Goal: Contribute content: Contribute content

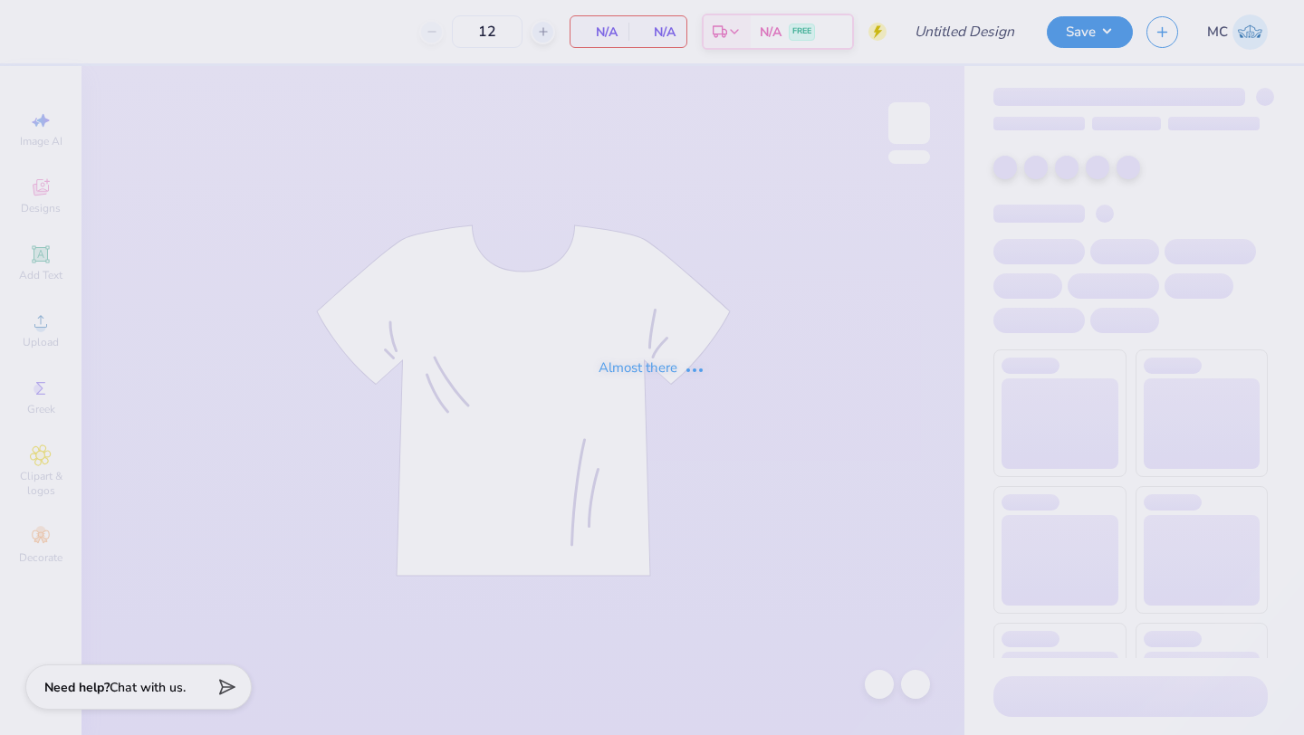
type input "parent's weekend 3"
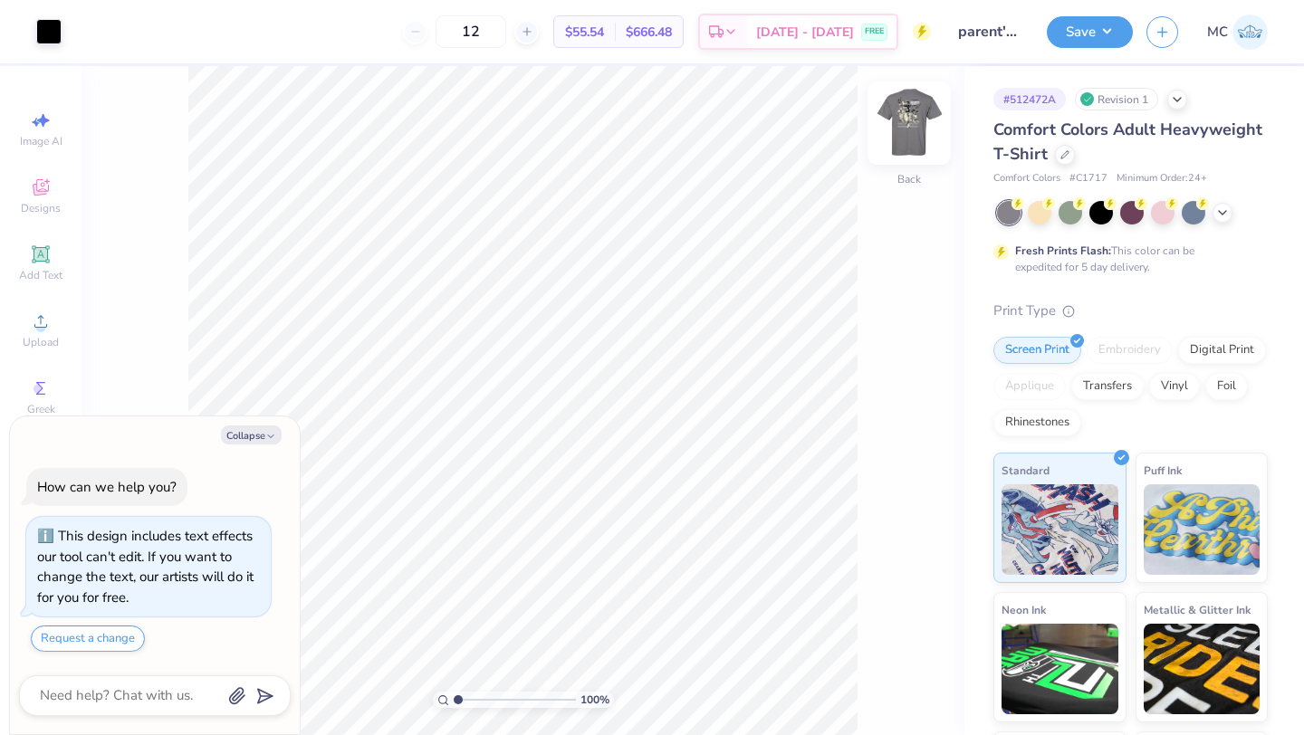
click at [913, 128] on img at bounding box center [909, 123] width 72 height 72
click at [246, 439] on button "Collapse" at bounding box center [251, 435] width 61 height 19
type textarea "x"
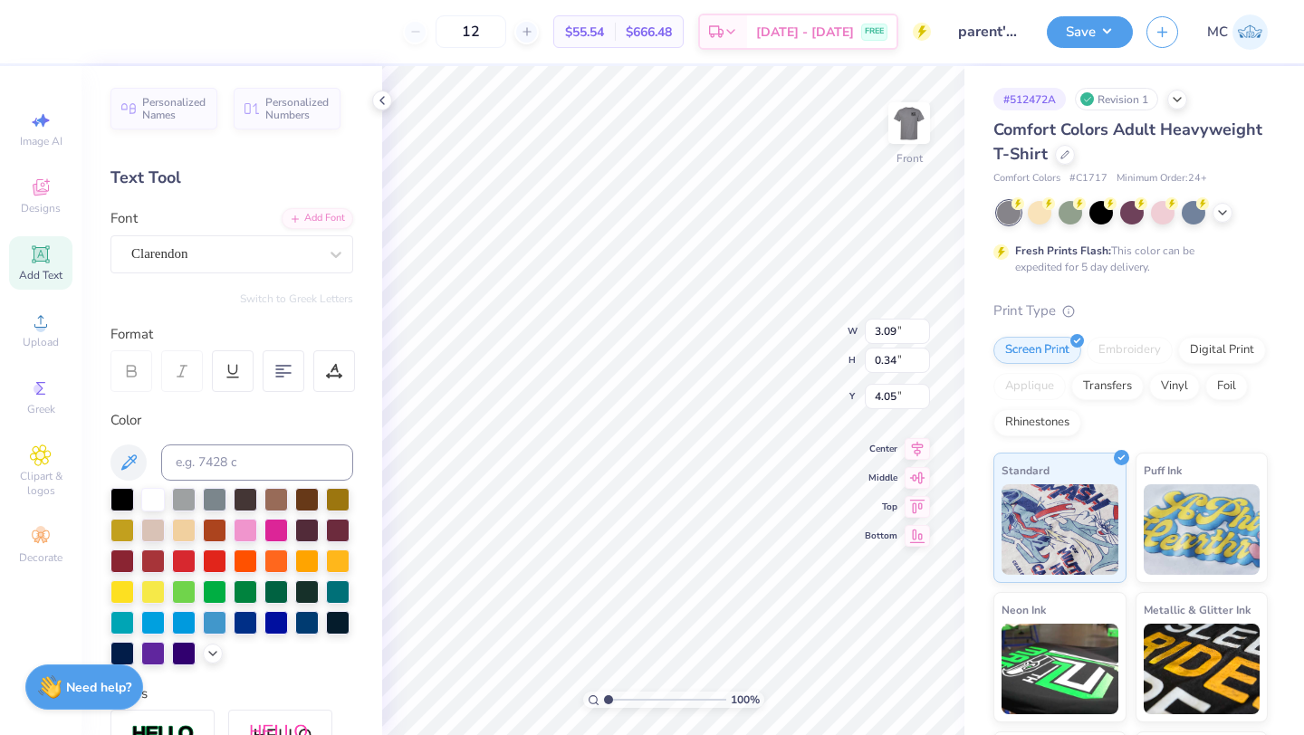
type textarea "K"
type textarea "LOFTS"
type input "1.40"
type input "0.29"
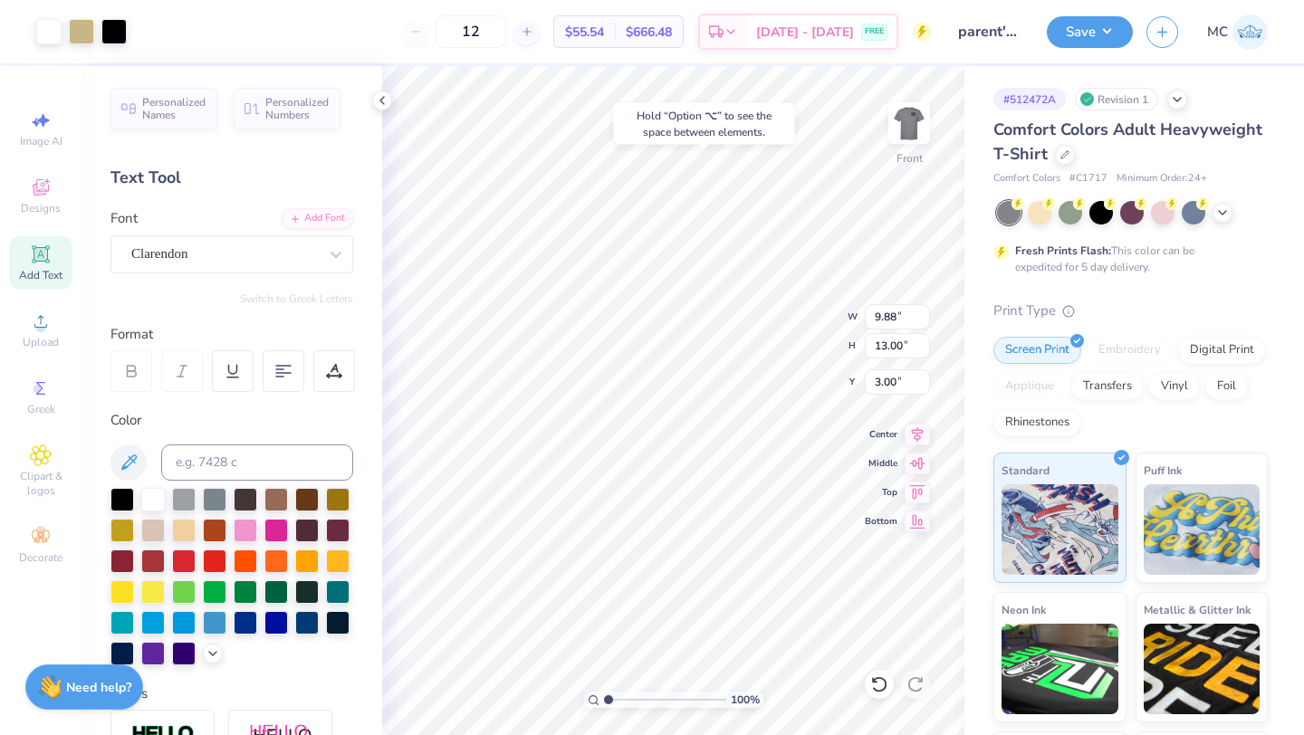
type input "4.10"
type textarea "L O F T S"
click at [915, 122] on img at bounding box center [909, 123] width 72 height 72
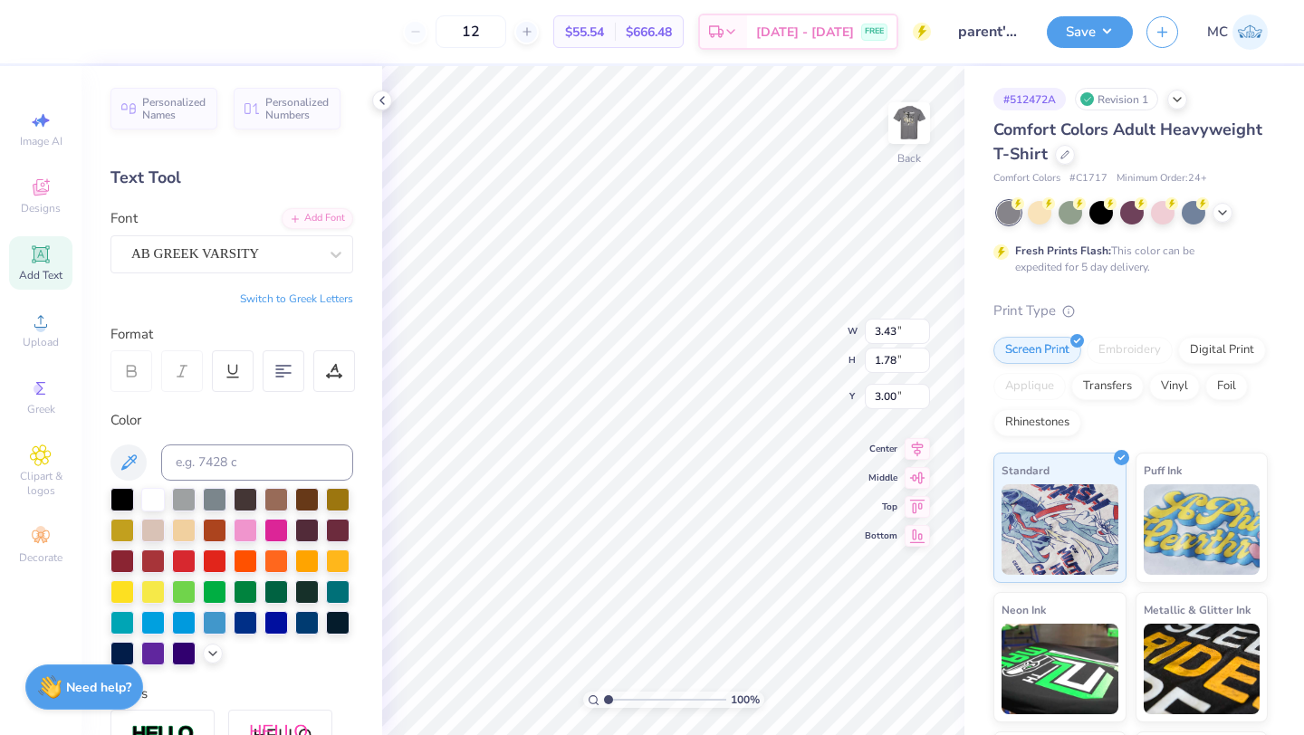
type textarea "K"
type textarea "L"
click at [759, 335] on div "100 % Back W 3.43 3.43 " H 1.78 1.78 " Y 3.00 3.00 " Center Middle Top Bottom" at bounding box center [673, 400] width 582 height 669
type input "0.54"
click at [40, 268] on span "Add Text" at bounding box center [40, 275] width 43 height 14
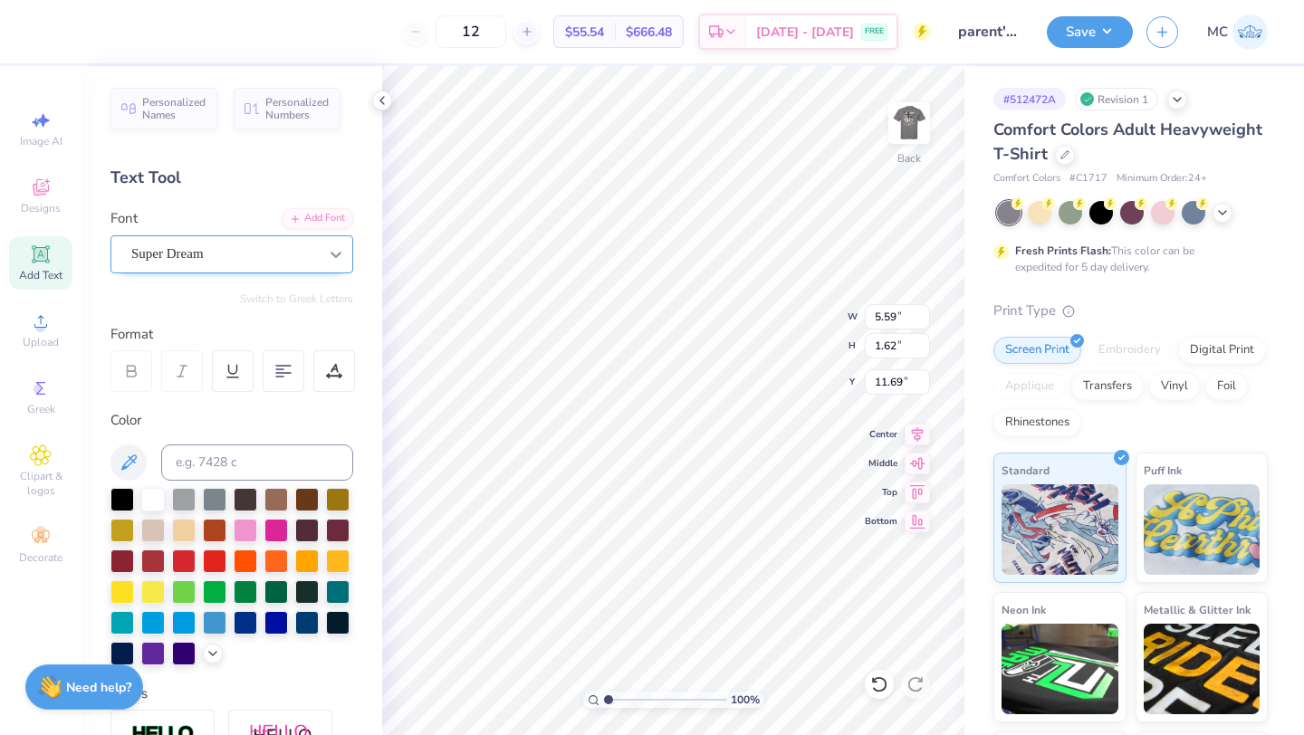
click at [333, 258] on icon at bounding box center [336, 254] width 18 height 18
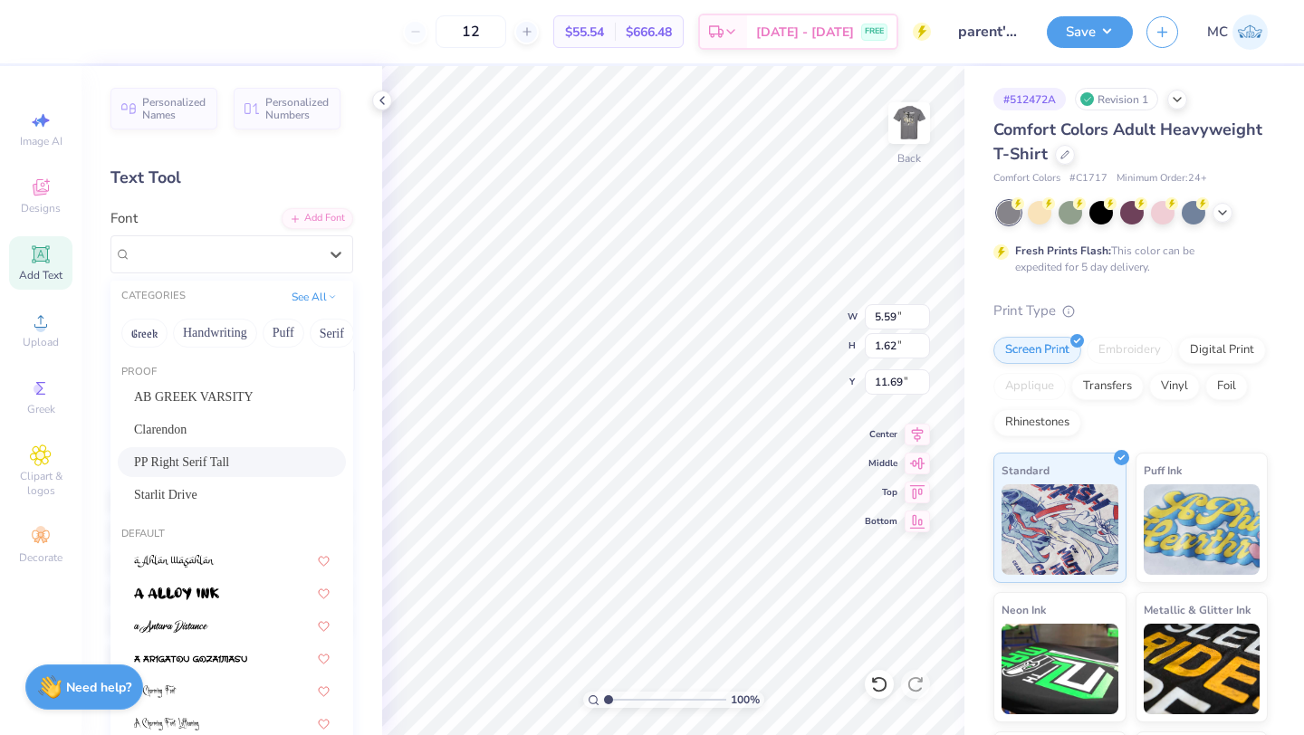
click at [246, 464] on div "PP Right Serif Tall" at bounding box center [232, 462] width 196 height 19
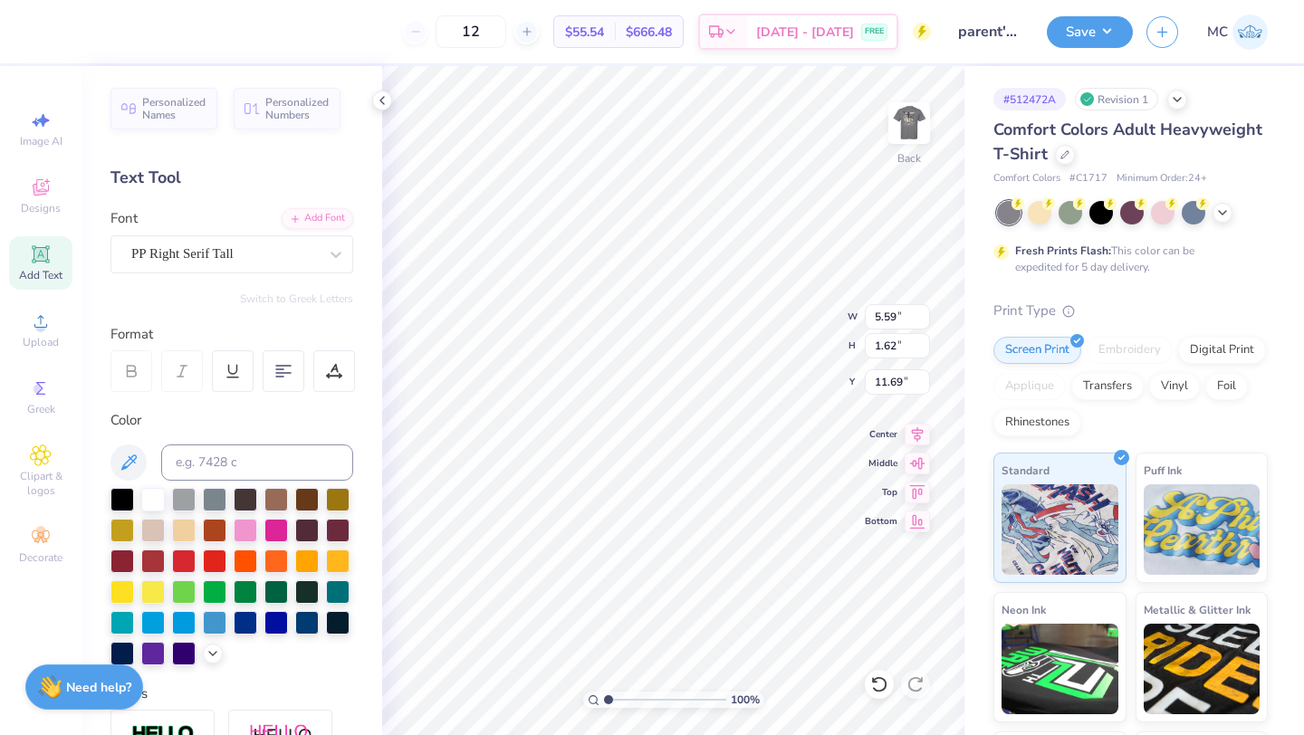
type textarea "T"
type textarea "LOFTS"
type input "3.18"
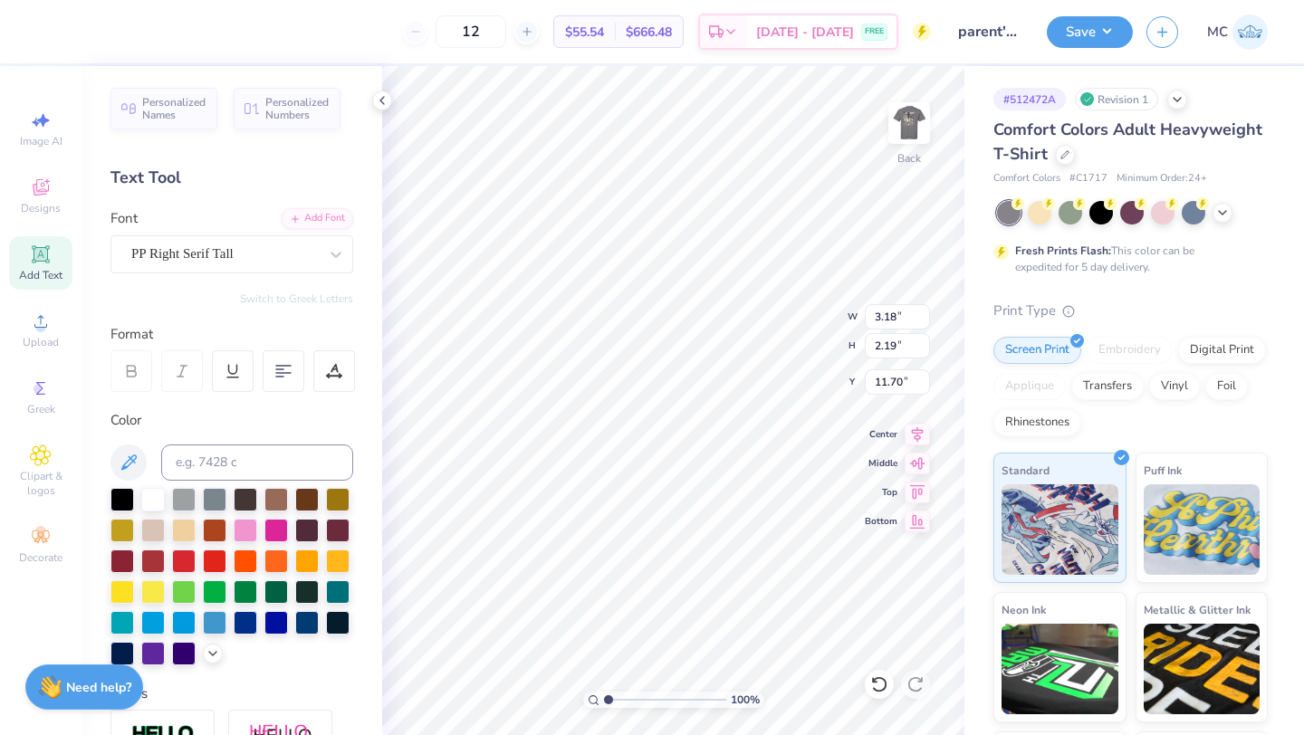
type input "2.19"
type input "3.00"
click at [29, 265] on div "Add Text" at bounding box center [40, 262] width 63 height 53
type textarea "Parent's Weekend"
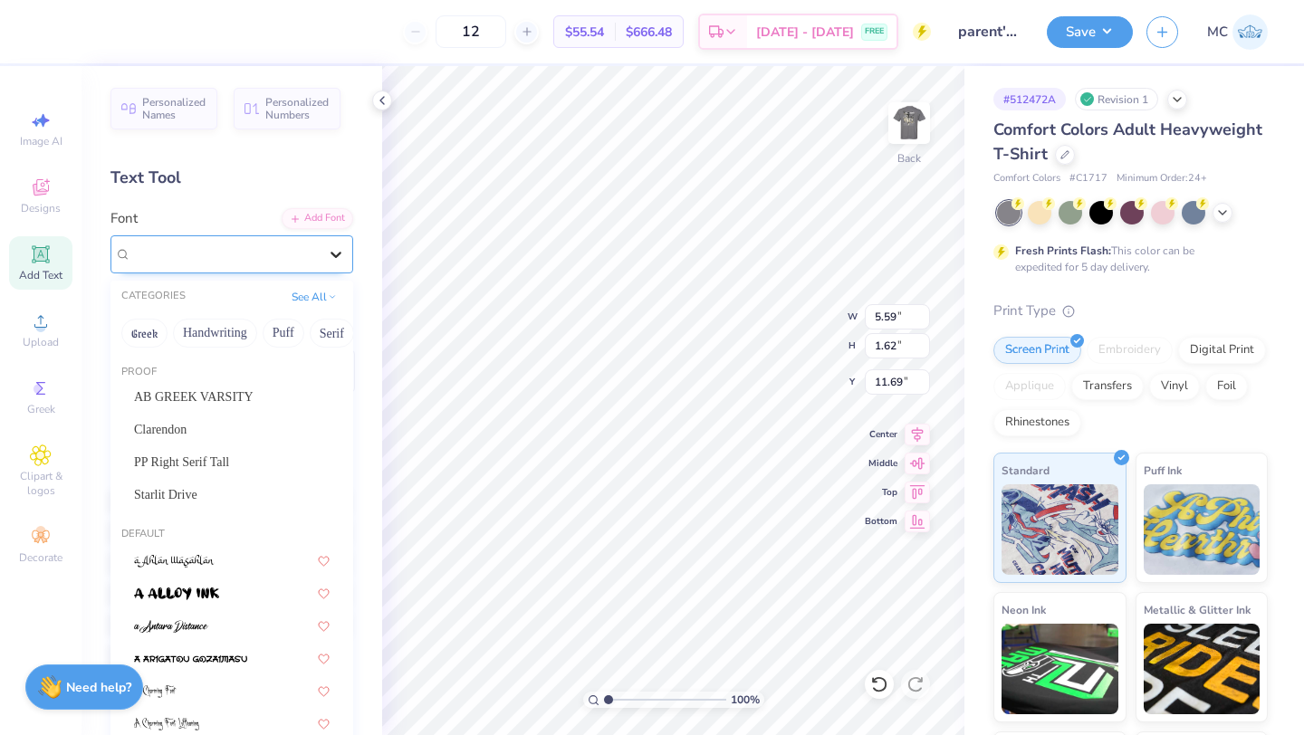
click at [324, 240] on div at bounding box center [336, 254] width 33 height 33
click at [239, 502] on div "Starlit Drive" at bounding box center [232, 494] width 196 height 19
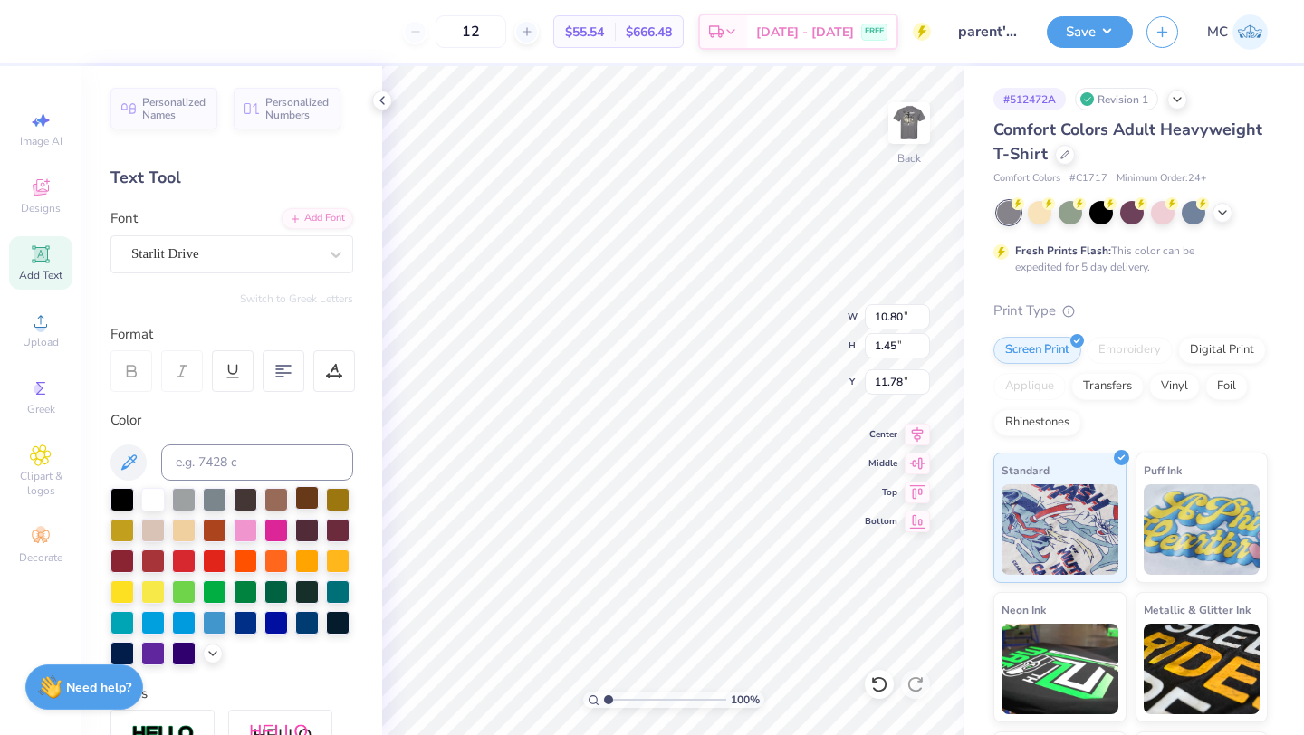
type input "7.38"
type input "0.99"
type input "4.06"
type input "0.54"
type input "5.19"
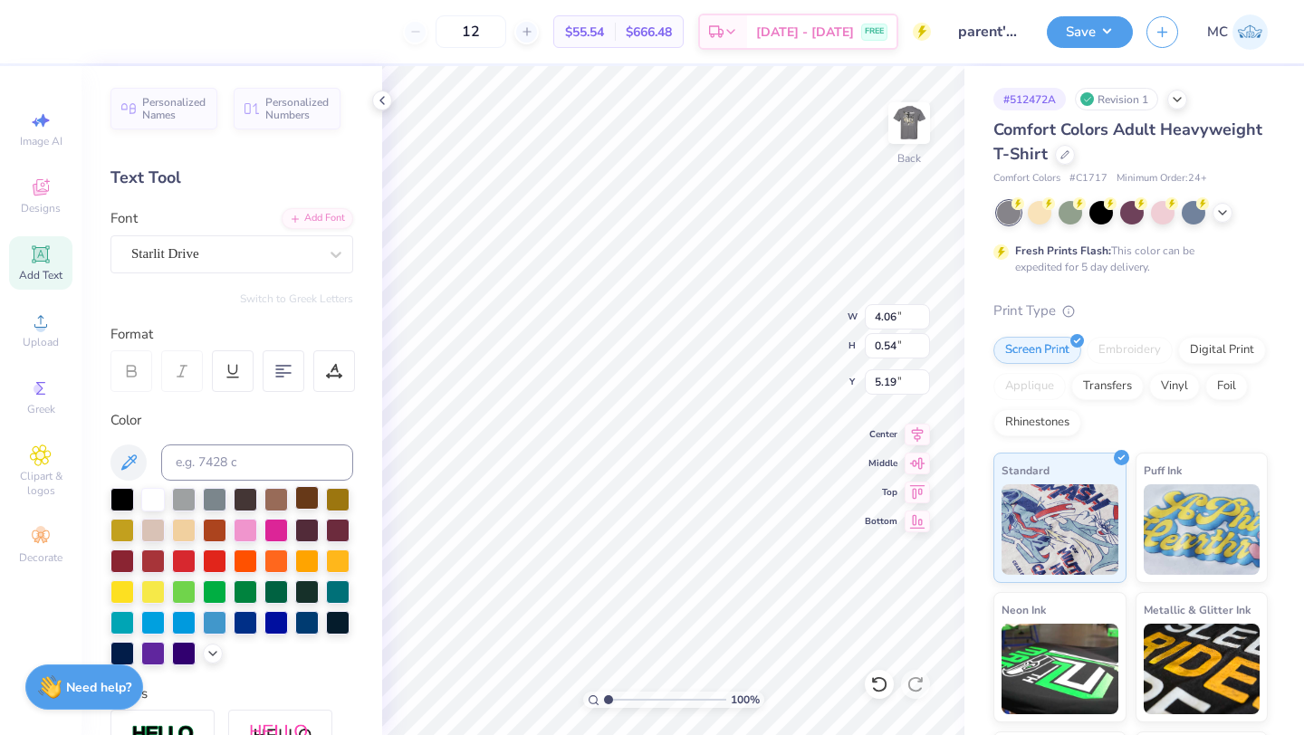
click at [762, 342] on div "100 % Back W 4.06 4.06 " H 0.54 0.54 " Y 5.19 5.19 " Center Middle Top Bottom" at bounding box center [673, 400] width 582 height 669
click at [888, 135] on img at bounding box center [909, 123] width 72 height 72
click at [1075, 30] on button "Save" at bounding box center [1090, 30] width 86 height 32
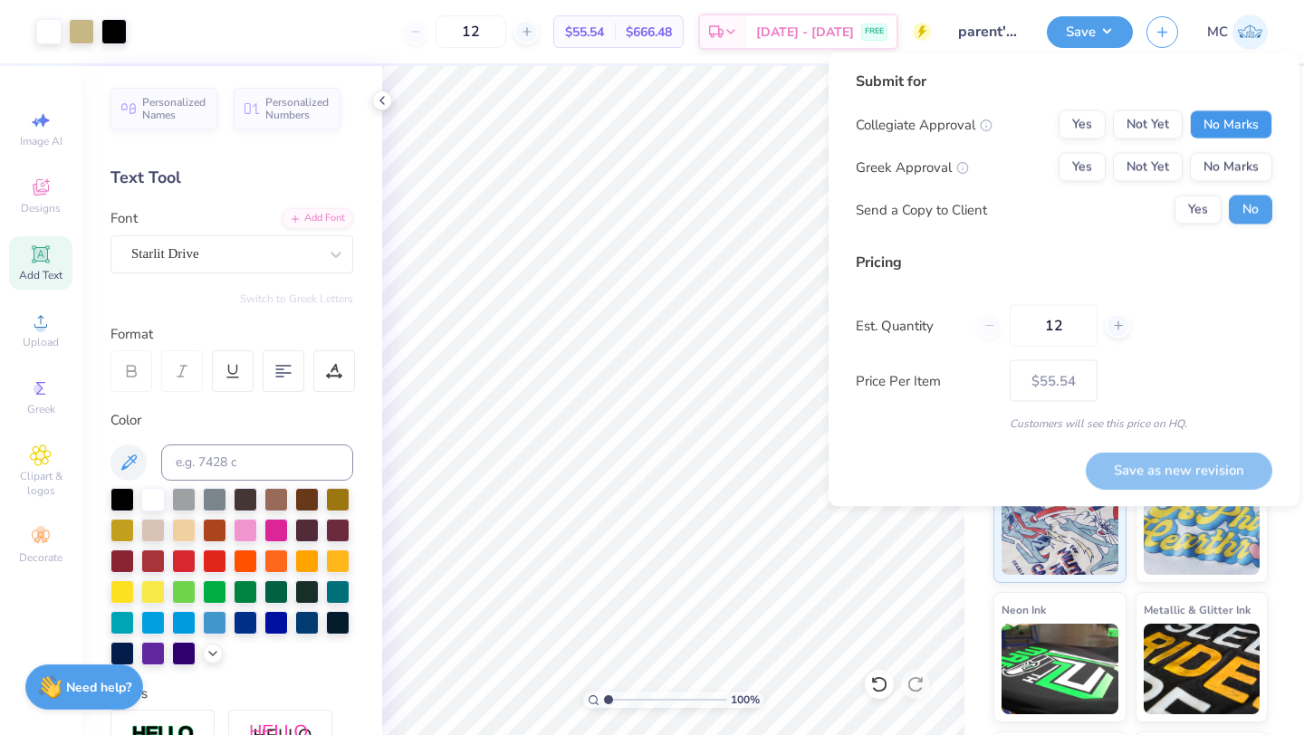
click at [1216, 130] on button "No Marks" at bounding box center [1231, 124] width 82 height 29
click at [1216, 158] on button "No Marks" at bounding box center [1231, 167] width 82 height 29
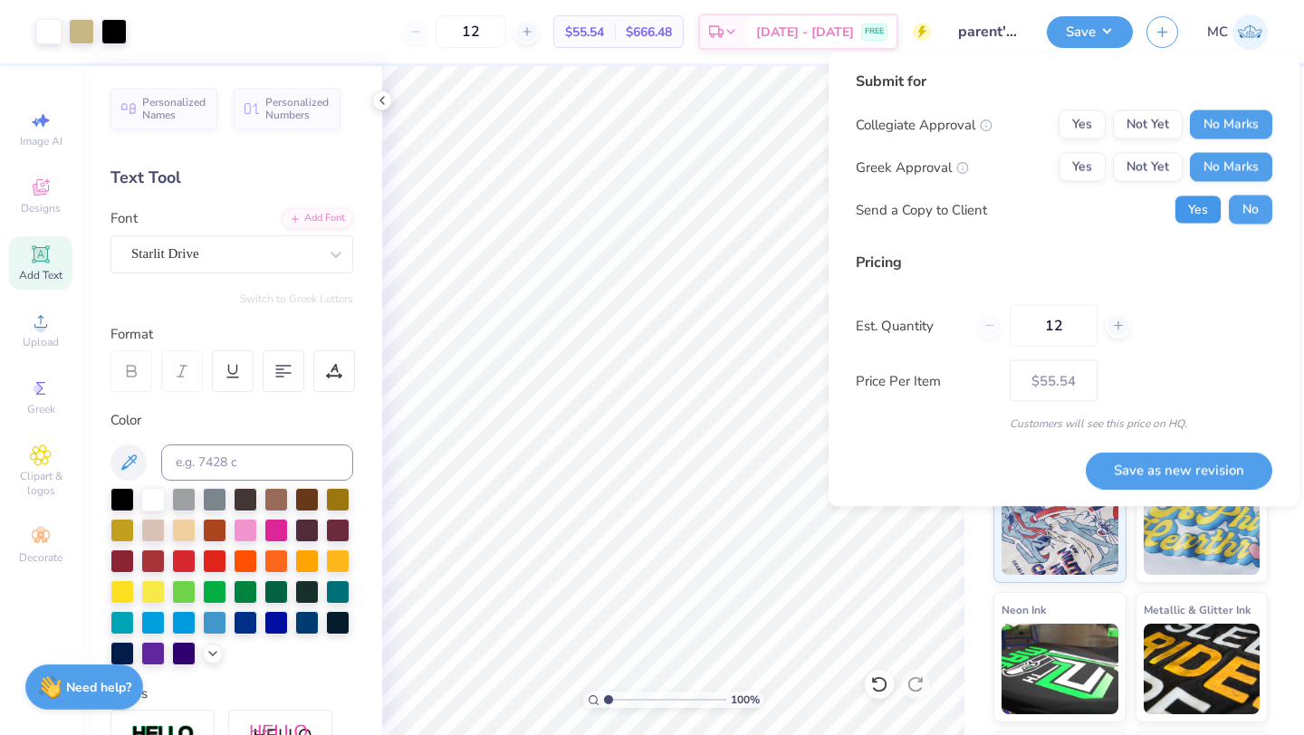
click at [1204, 212] on button "Yes" at bounding box center [1198, 210] width 47 height 29
click at [1140, 471] on button "Save as new revision" at bounding box center [1179, 470] width 187 height 37
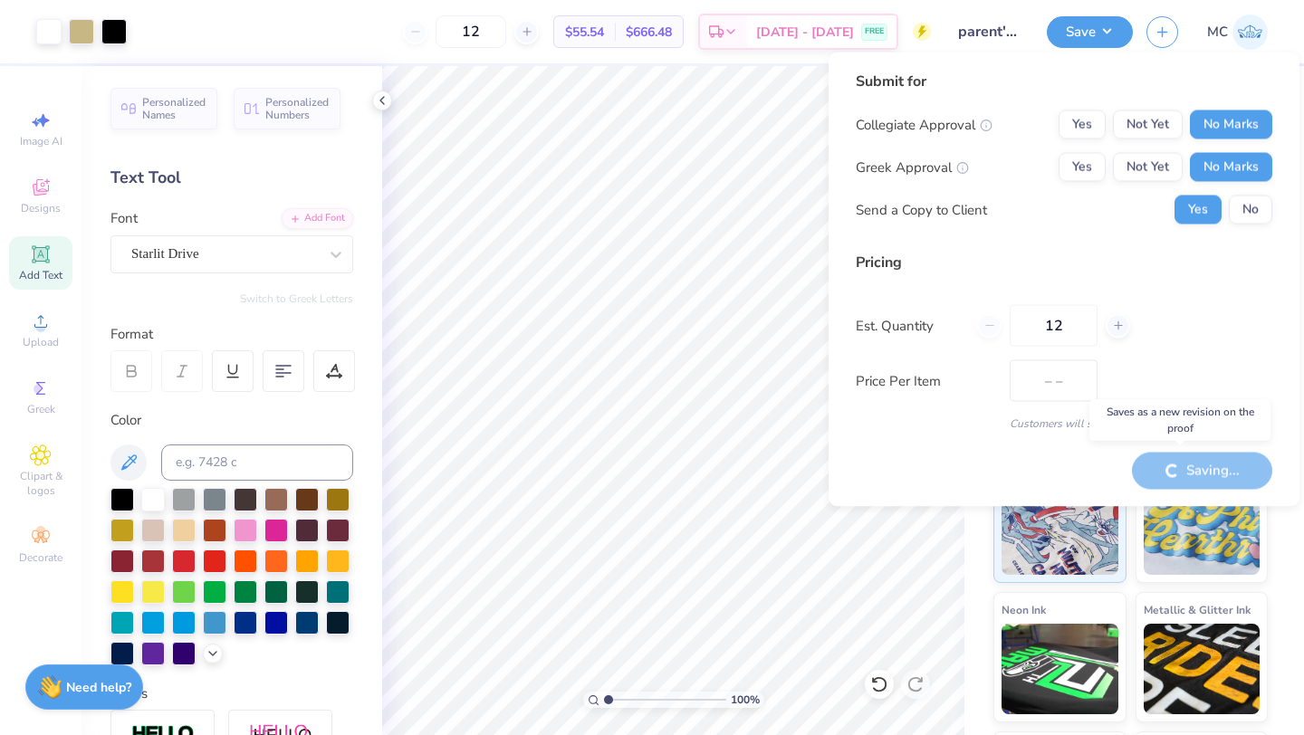
type input "$55.54"
